Goal: Check status: Check status

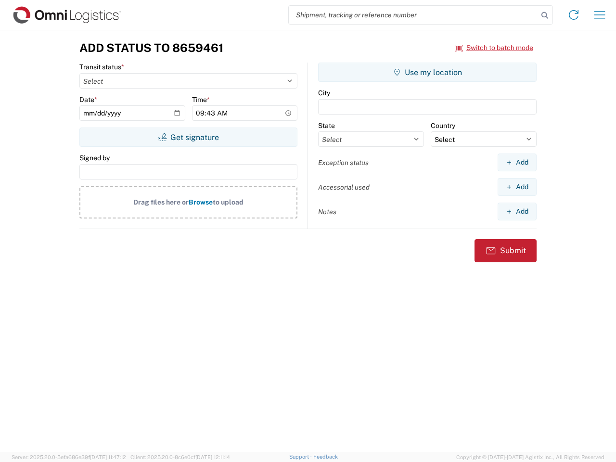
click at [413, 15] on input "search" at bounding box center [413, 15] width 249 height 18
click at [545, 15] on icon at bounding box center [544, 15] width 13 height 13
click at [574, 15] on icon at bounding box center [573, 14] width 15 height 15
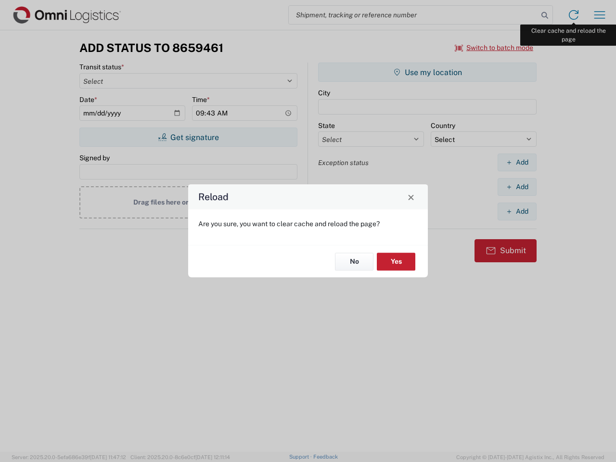
click at [600, 15] on div "Reload Are you sure, you want to clear cache and reload the page? No Yes" at bounding box center [308, 231] width 616 height 462
click at [494, 48] on div "Reload Are you sure, you want to clear cache and reload the page? No Yes" at bounding box center [308, 231] width 616 height 462
click at [188, 137] on div "Reload Are you sure, you want to clear cache and reload the page? No Yes" at bounding box center [308, 231] width 616 height 462
click at [427, 72] on div "Reload Are you sure, you want to clear cache and reload the page? No Yes" at bounding box center [308, 231] width 616 height 462
click at [517, 162] on div "Reload Are you sure, you want to clear cache and reload the page? No Yes" at bounding box center [308, 231] width 616 height 462
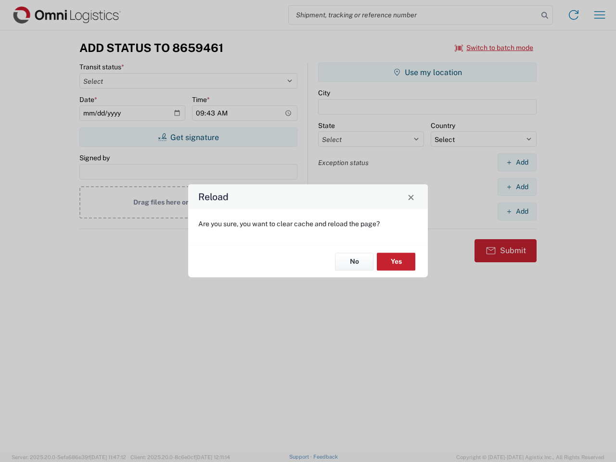
click at [517, 187] on div "Reload Are you sure, you want to clear cache and reload the page? No Yes" at bounding box center [308, 231] width 616 height 462
click at [517, 211] on div "Reload Are you sure, you want to clear cache and reload the page? No Yes" at bounding box center [308, 231] width 616 height 462
